Goal: Information Seeking & Learning: Learn about a topic

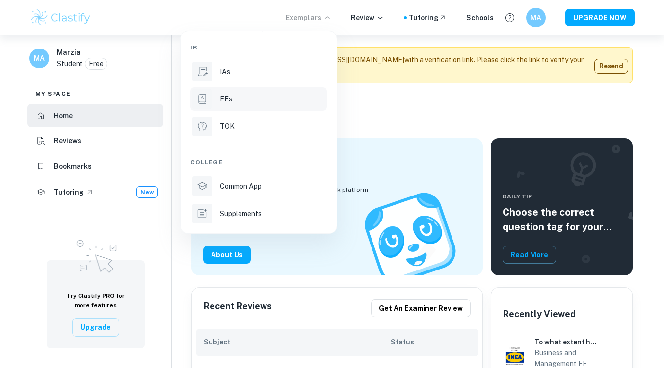
click at [227, 104] on p "EEs" at bounding box center [226, 99] width 12 height 11
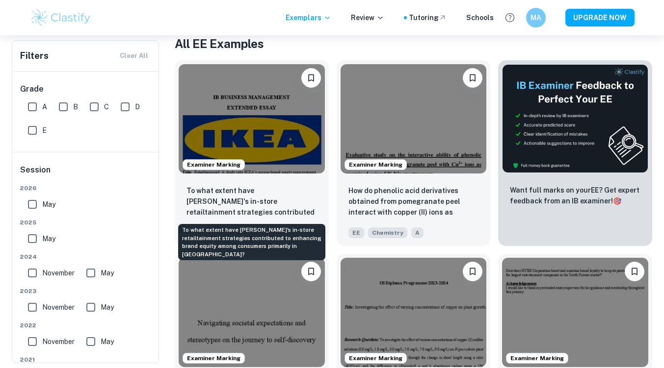
scroll to position [200, 0]
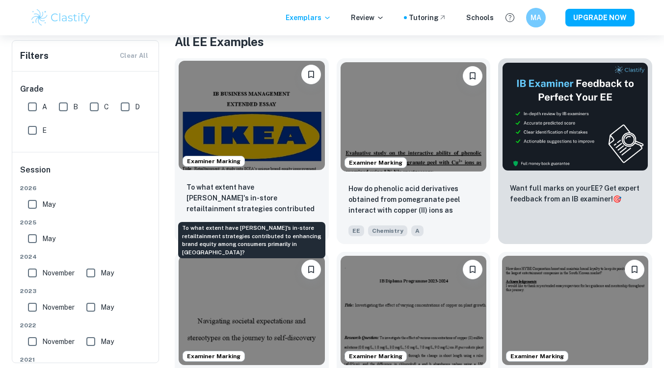
click at [231, 201] on p "To what extent have [PERSON_NAME]'s in-store retailtainment strategies contribu…" at bounding box center [251, 198] width 130 height 33
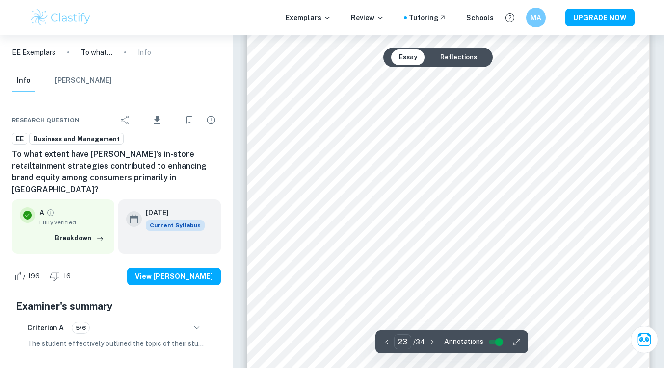
scroll to position [13121, 0]
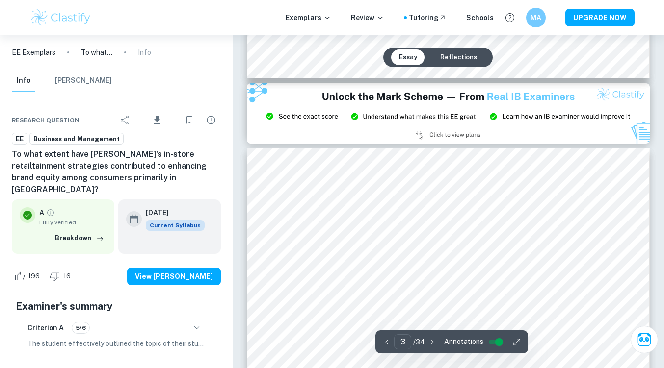
type input "2"
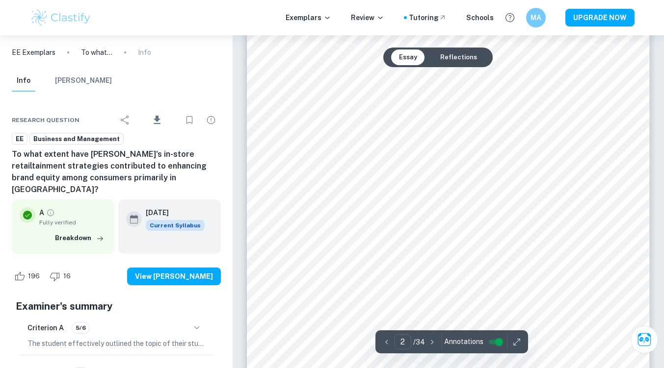
scroll to position [671, 0]
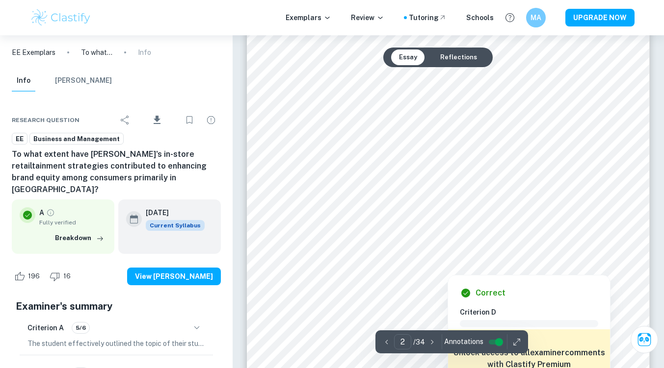
click at [566, 177] on div at bounding box center [447, 175] width 305 height 14
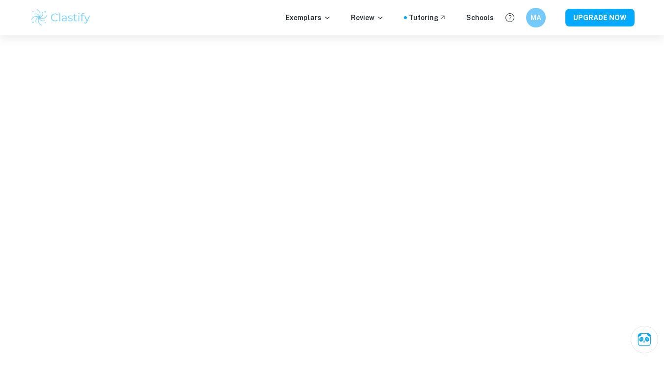
scroll to position [3418, 0]
